Goal: Find specific page/section: Find specific page/section

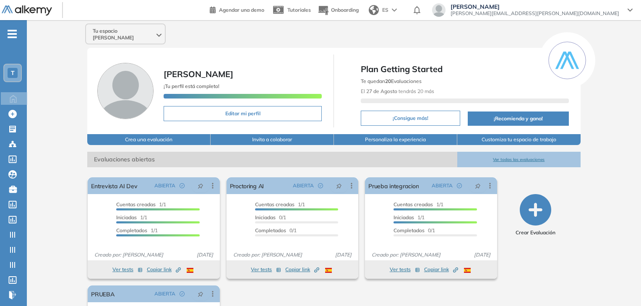
click at [15, 66] on div "T" at bounding box center [12, 73] width 17 height 17
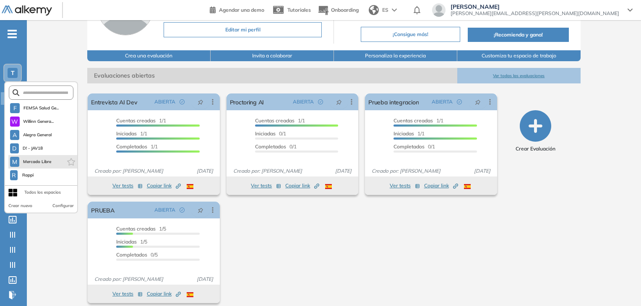
scroll to position [130, 0]
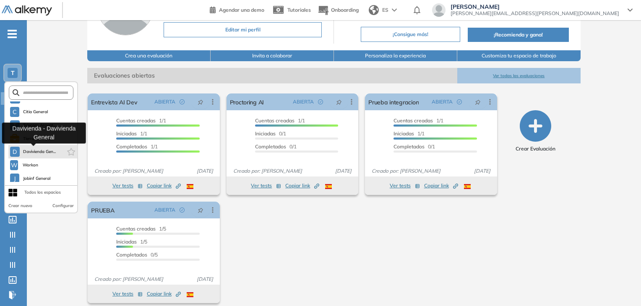
click at [46, 150] on span "Davivienda Gen..." at bounding box center [39, 151] width 33 height 7
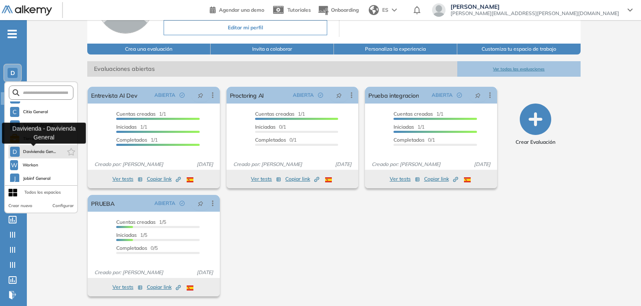
scroll to position [0, 0]
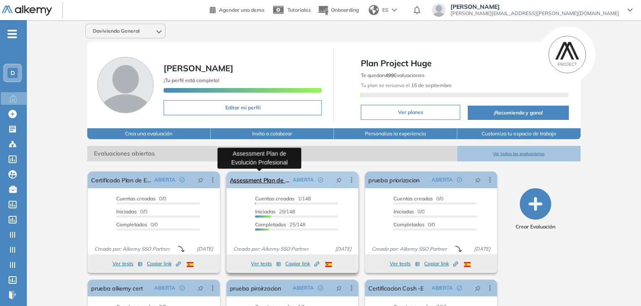
click at [255, 181] on link "Assessment Plan de Evolución Profesional" at bounding box center [260, 180] width 60 height 17
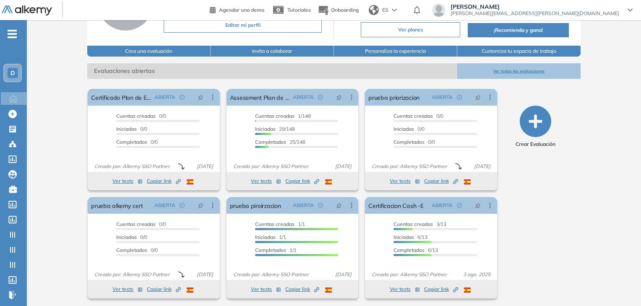
scroll to position [84, 0]
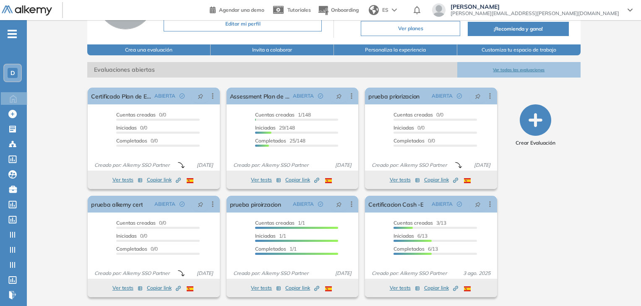
click at [530, 70] on button "Ver todas las evaluaciones" at bounding box center [518, 70] width 123 height 16
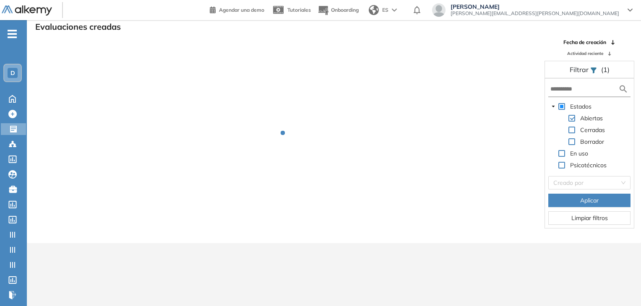
scroll to position [20, 0]
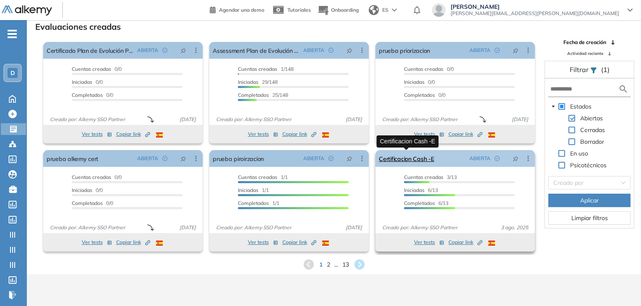
click at [422, 160] on link "Certificacion Cash -E" at bounding box center [406, 158] width 55 height 17
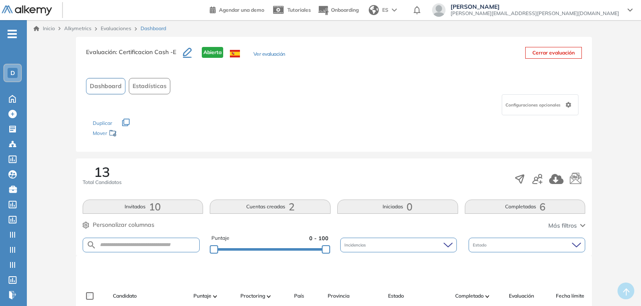
click at [120, 29] on link "Evaluaciones" at bounding box center [116, 28] width 31 height 6
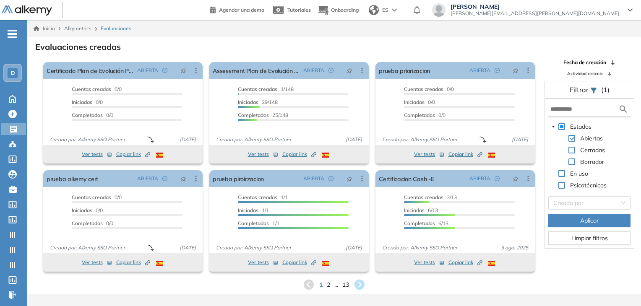
click at [395, 29] on div "Inicio Alkymetrics Evaluaciones" at bounding box center [334, 29] width 601 height 8
click at [269, 55] on div "Evaluaciones creadas El proctoring será activado ¡Importante!: Los usuarios que…" at bounding box center [334, 165] width 601 height 251
click at [329, 287] on span "2" at bounding box center [328, 285] width 4 height 10
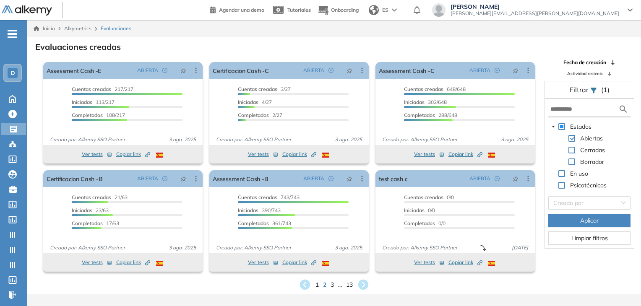
click at [389, 42] on div "Evaluaciones creadas" at bounding box center [334, 46] width 601 height 12
